Goal: Information Seeking & Learning: Compare options

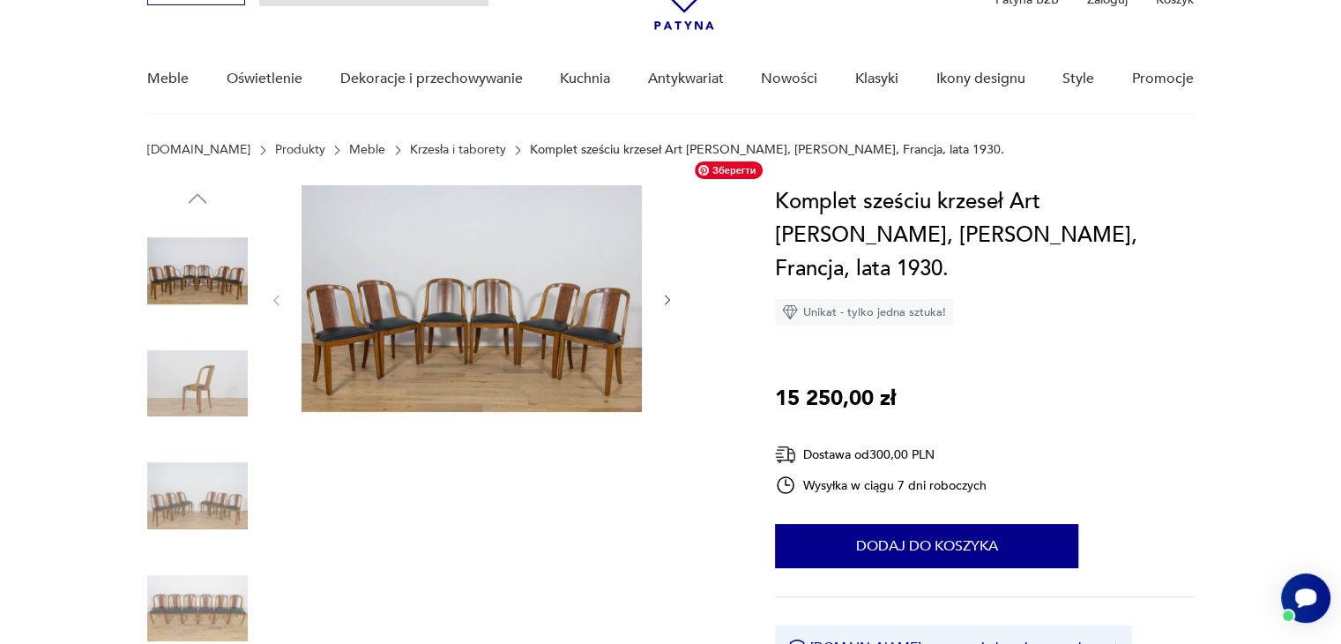
scroll to position [104, 0]
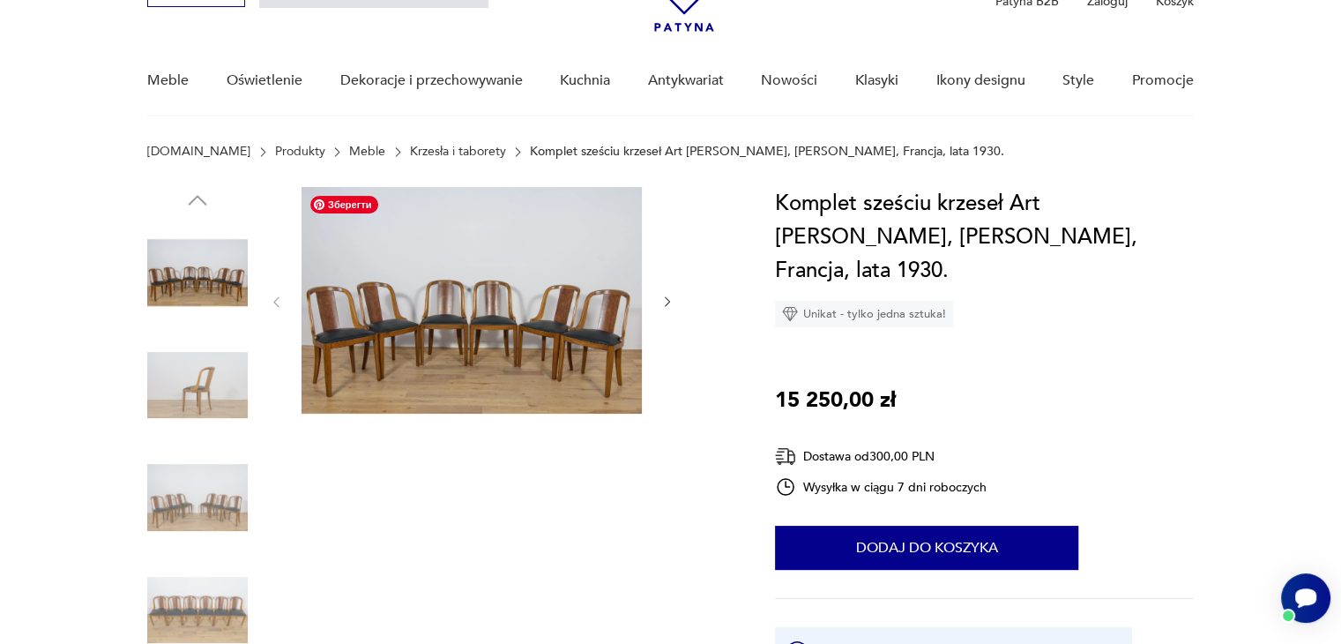
click at [558, 294] on img at bounding box center [472, 300] width 340 height 227
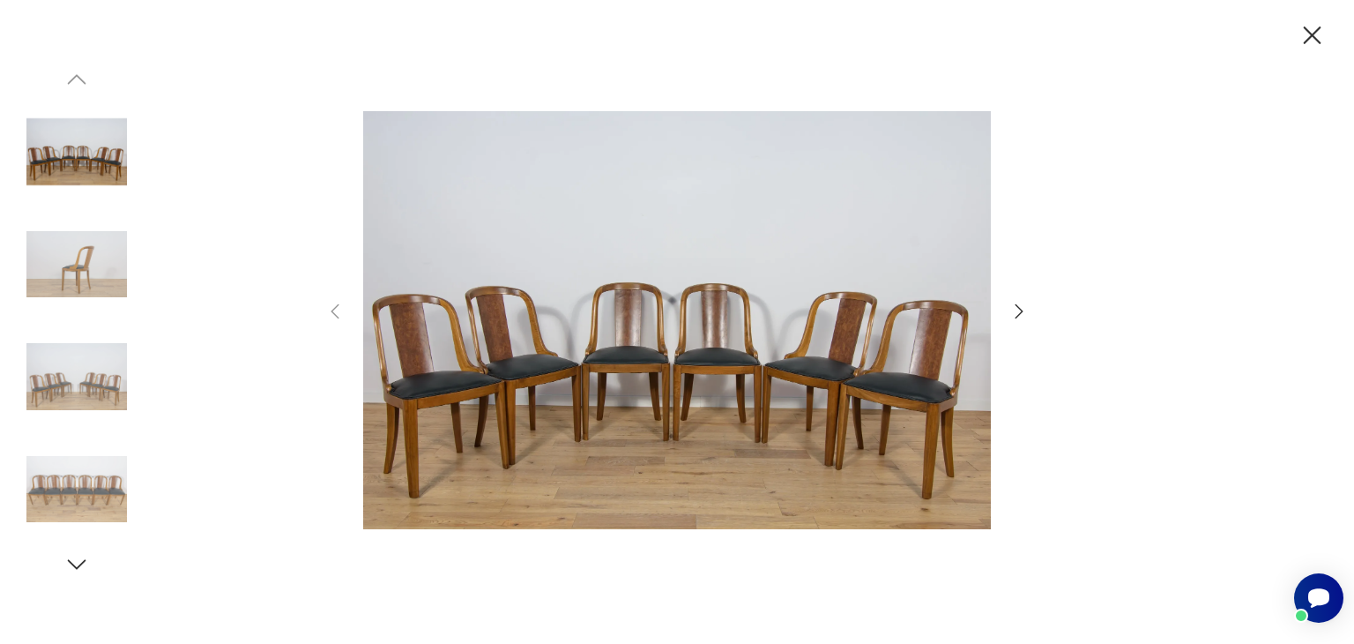
click at [1012, 311] on icon "button" at bounding box center [1019, 311] width 21 height 21
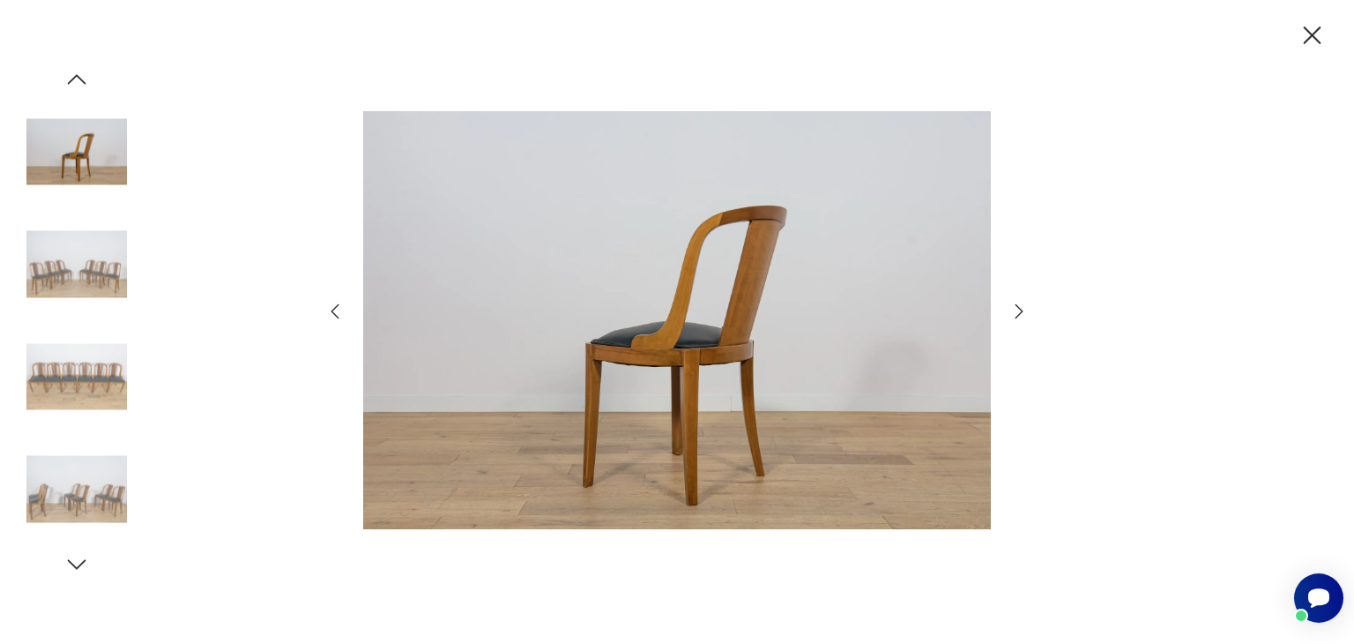
click at [1012, 311] on icon "button" at bounding box center [1019, 311] width 21 height 21
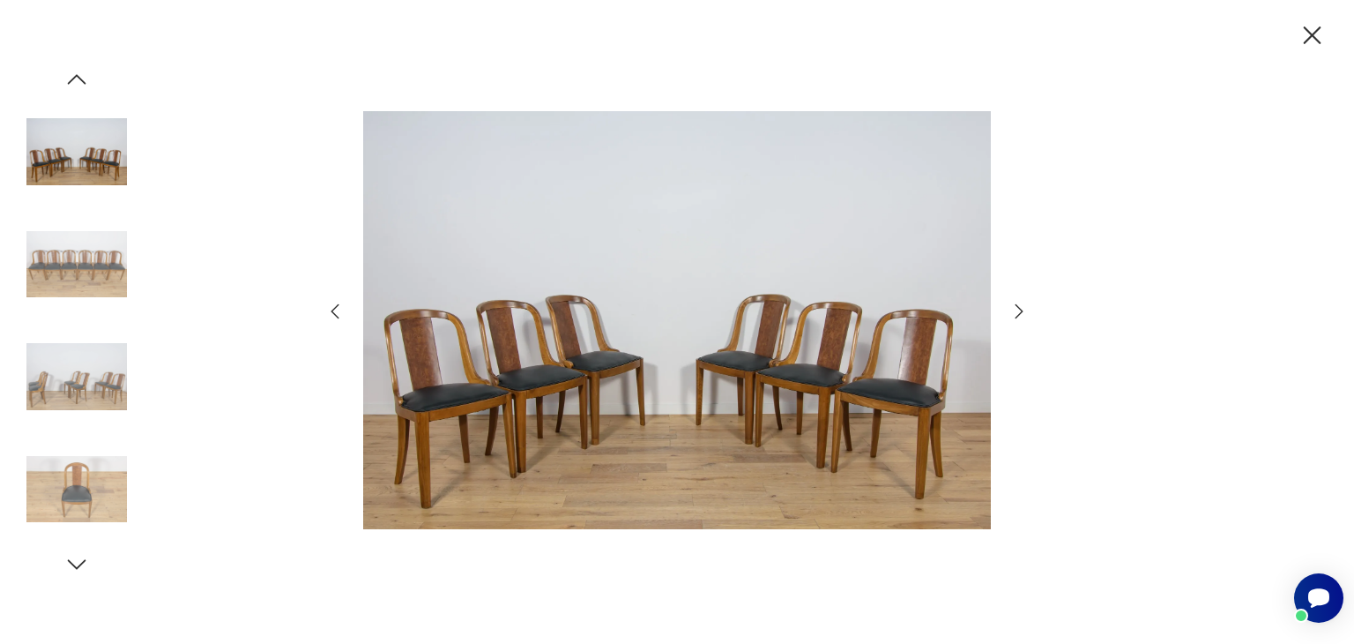
click at [1012, 311] on icon "button" at bounding box center [1019, 311] width 21 height 21
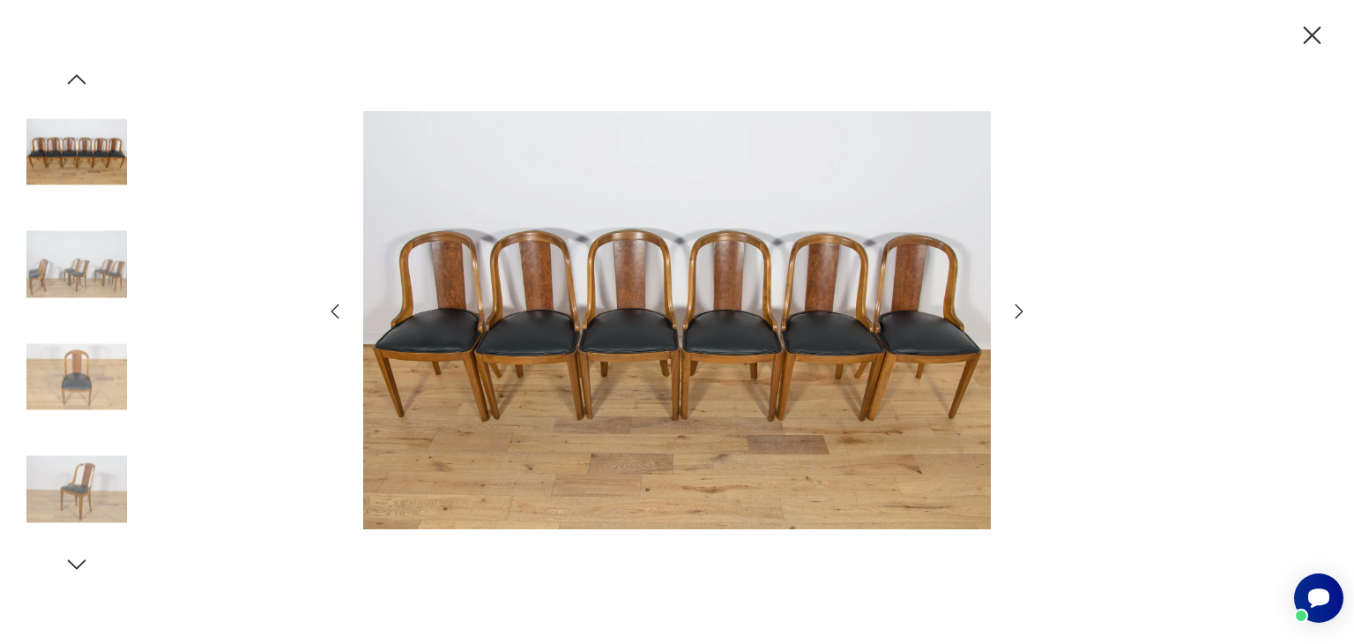
click at [1305, 38] on icon "button" at bounding box center [1312, 35] width 31 height 31
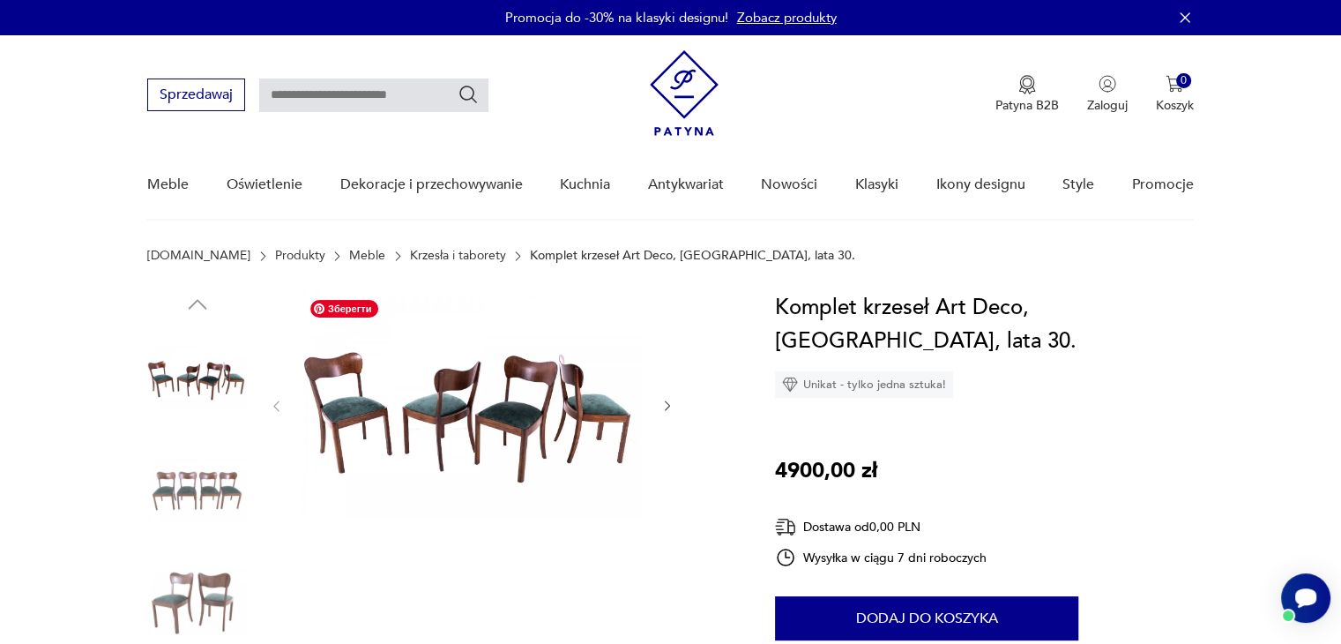
click at [527, 406] on img at bounding box center [472, 404] width 340 height 227
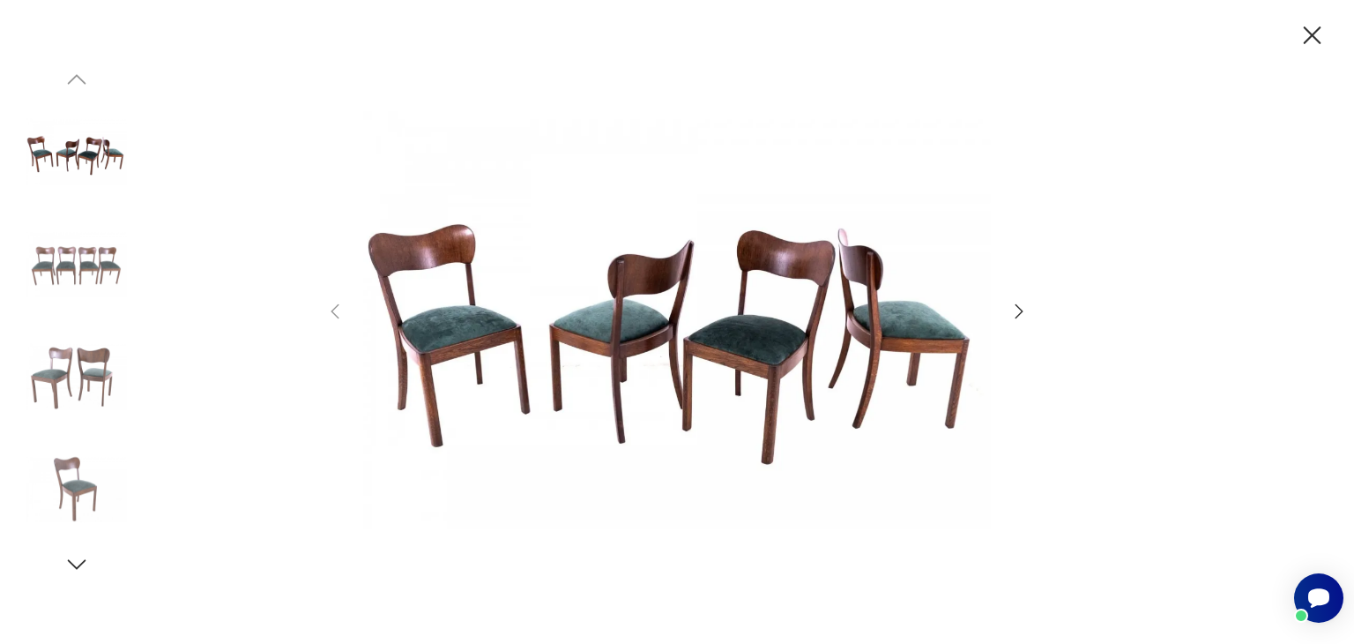
click at [1316, 40] on icon "button" at bounding box center [1313, 35] width 18 height 18
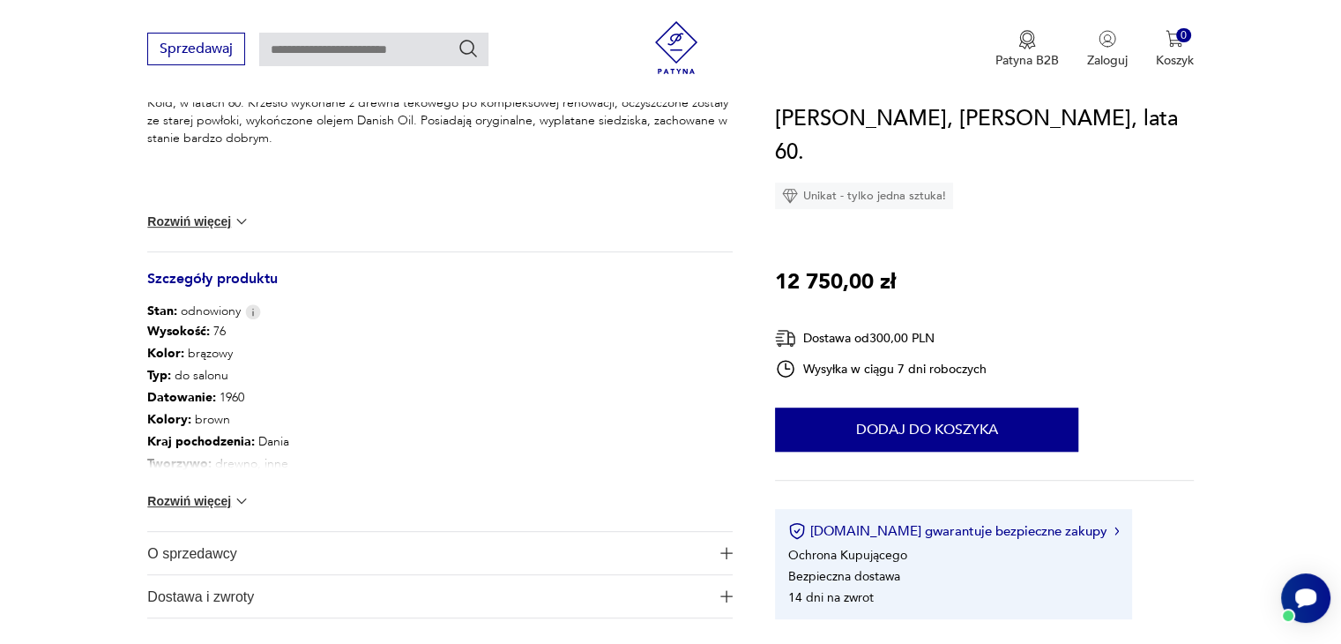
scroll to position [885, 0]
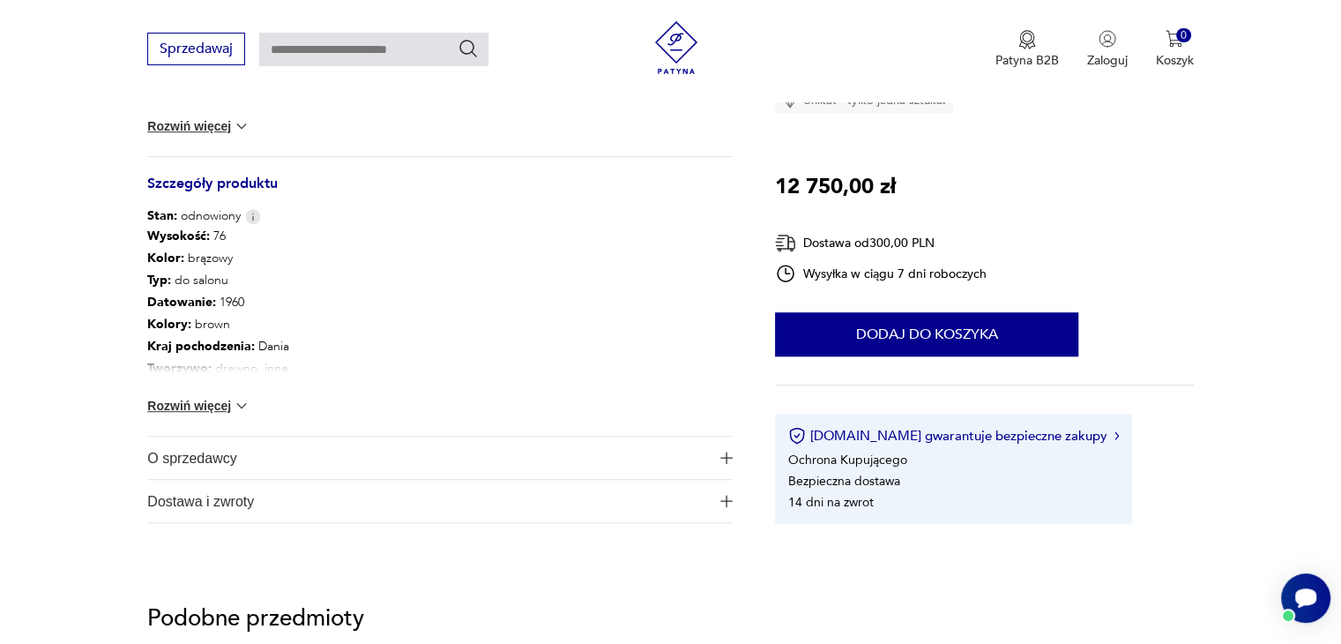
click at [220, 404] on button "Rozwiń więcej" at bounding box center [198, 406] width 102 height 18
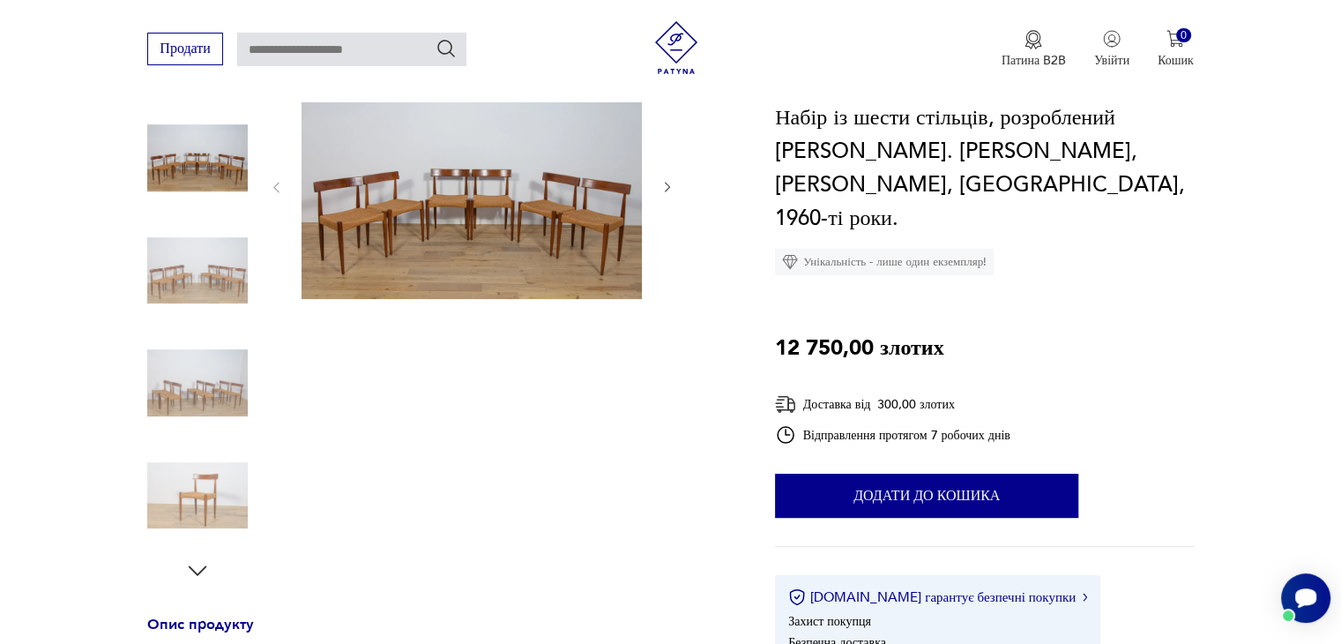
scroll to position [0, 0]
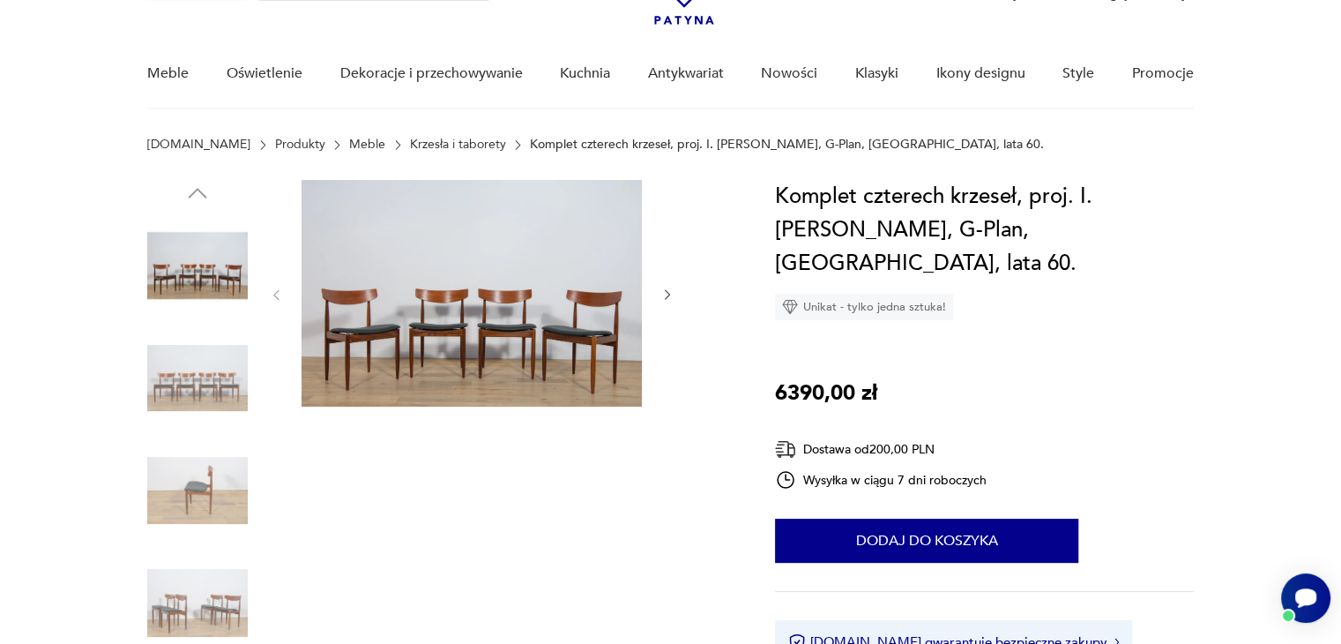
scroll to position [109, 0]
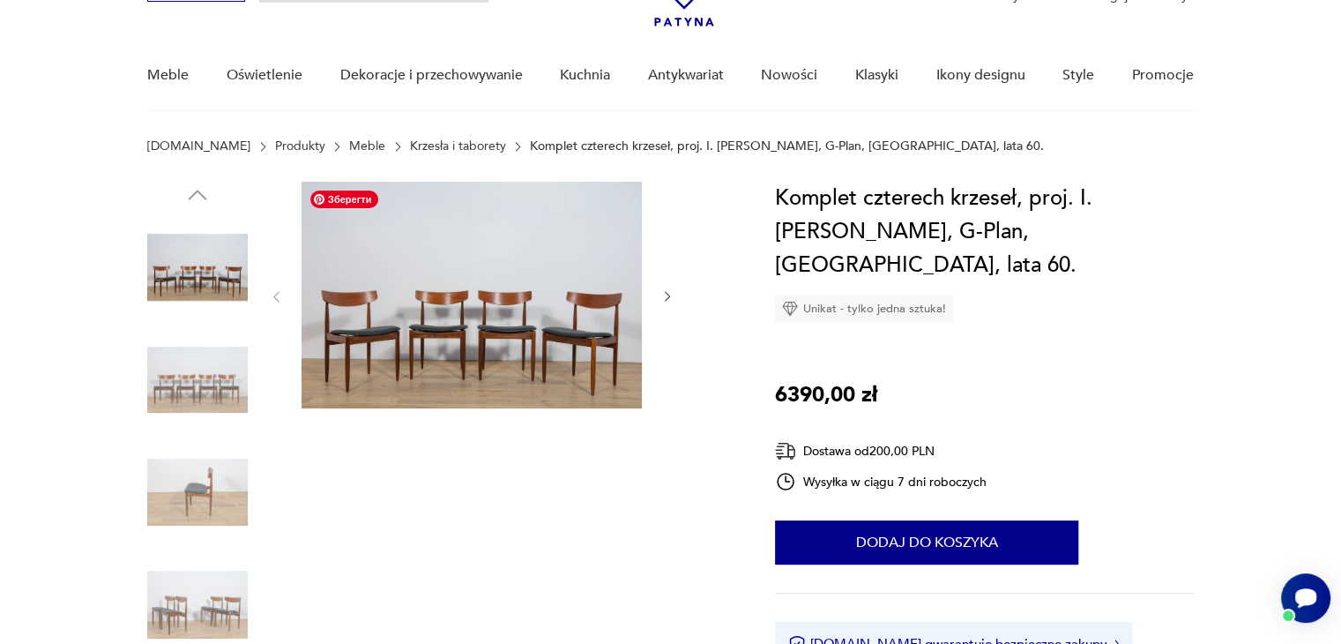
click at [441, 343] on img at bounding box center [472, 295] width 340 height 227
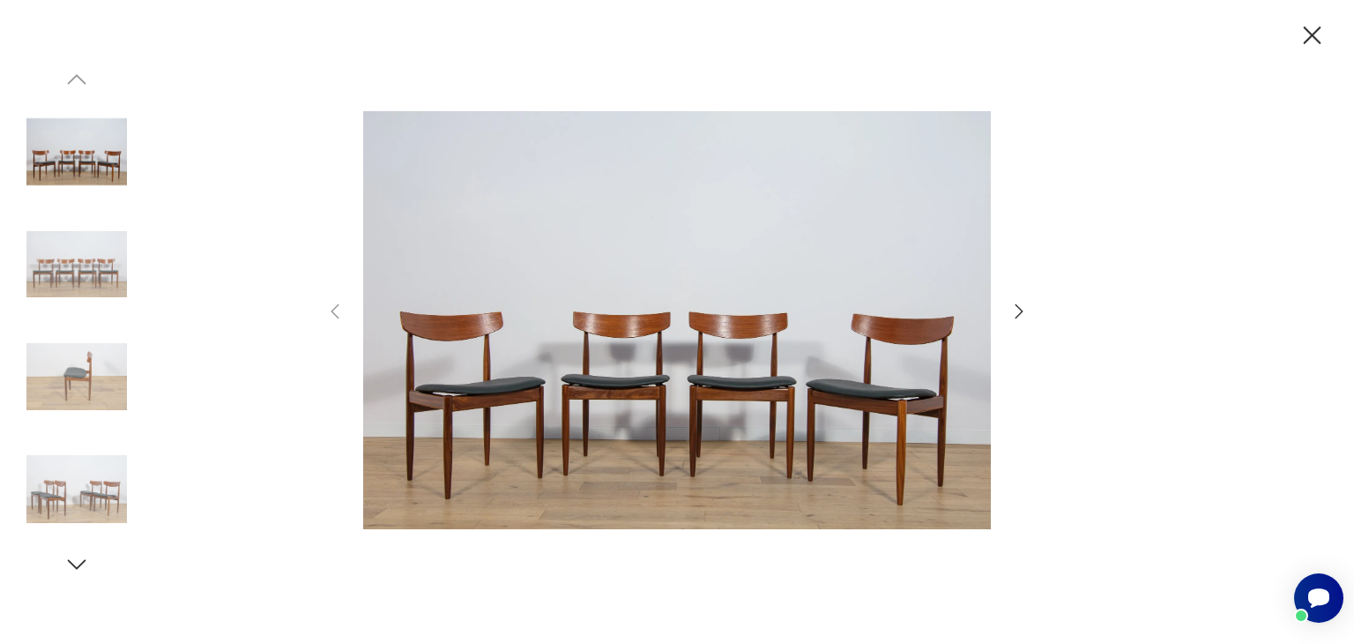
click at [1019, 315] on icon "button" at bounding box center [1019, 311] width 21 height 21
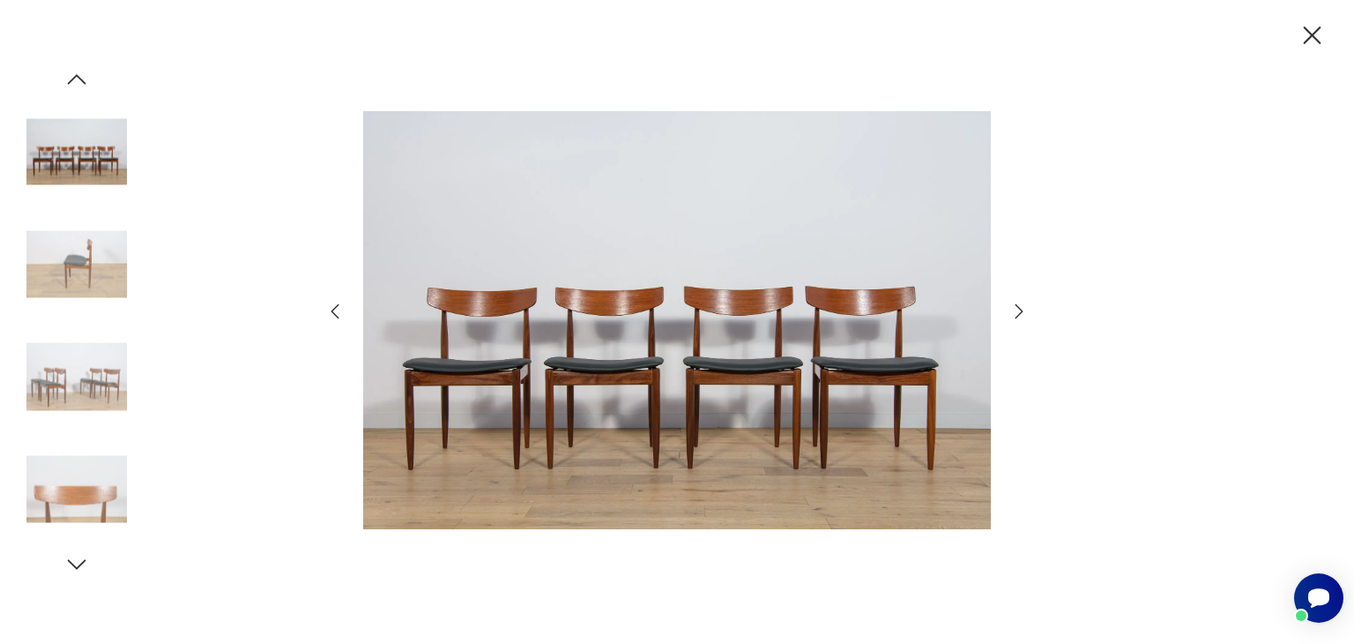
click at [1019, 315] on icon "button" at bounding box center [1019, 311] width 21 height 21
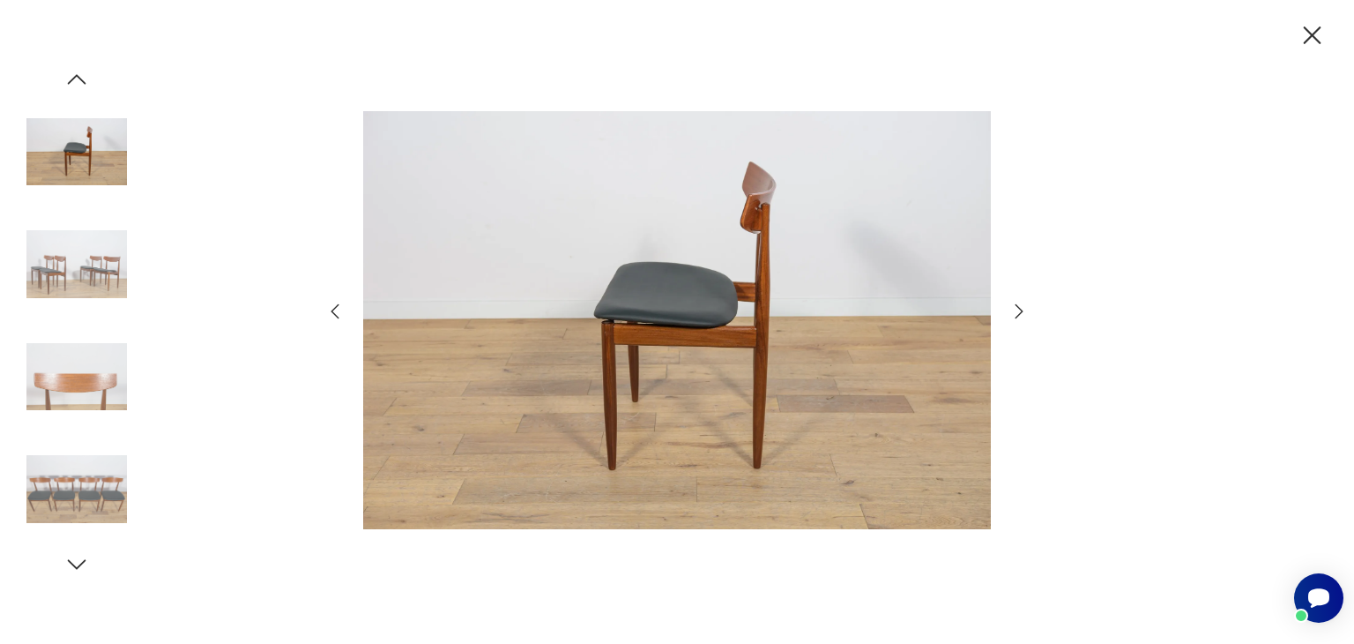
click at [1019, 315] on icon "button" at bounding box center [1019, 311] width 21 height 21
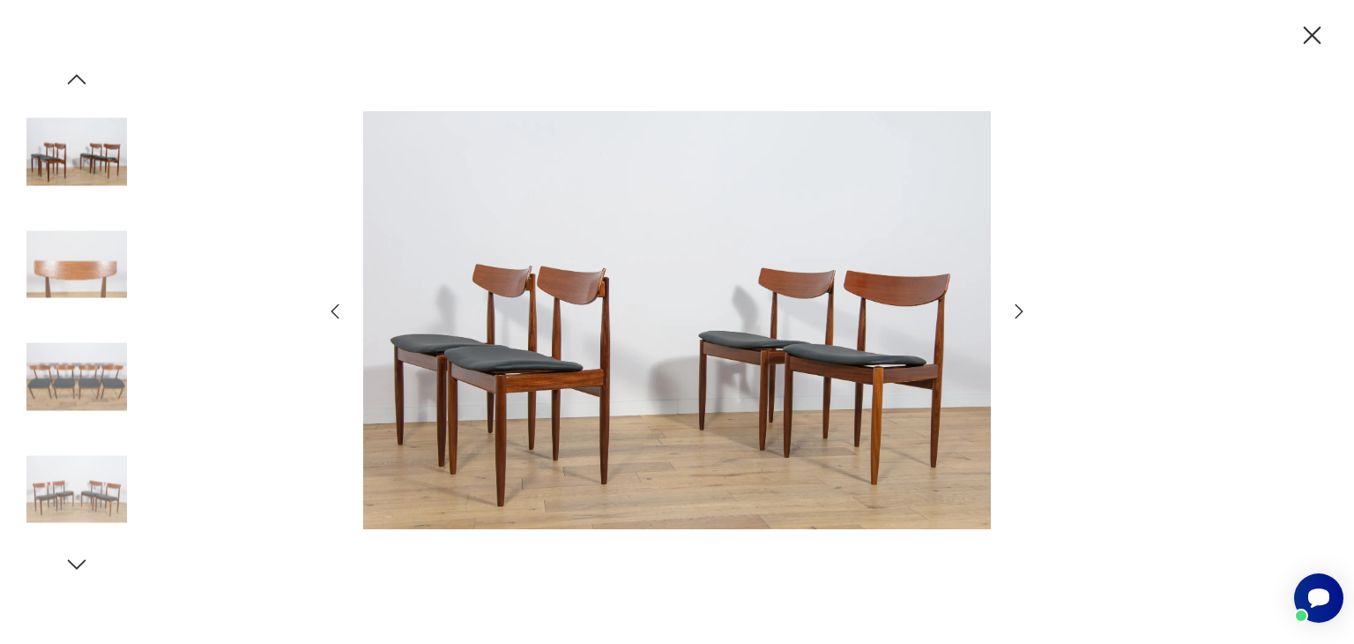
click at [1305, 44] on icon "button" at bounding box center [1312, 35] width 31 height 31
